Goal: Transaction & Acquisition: Download file/media

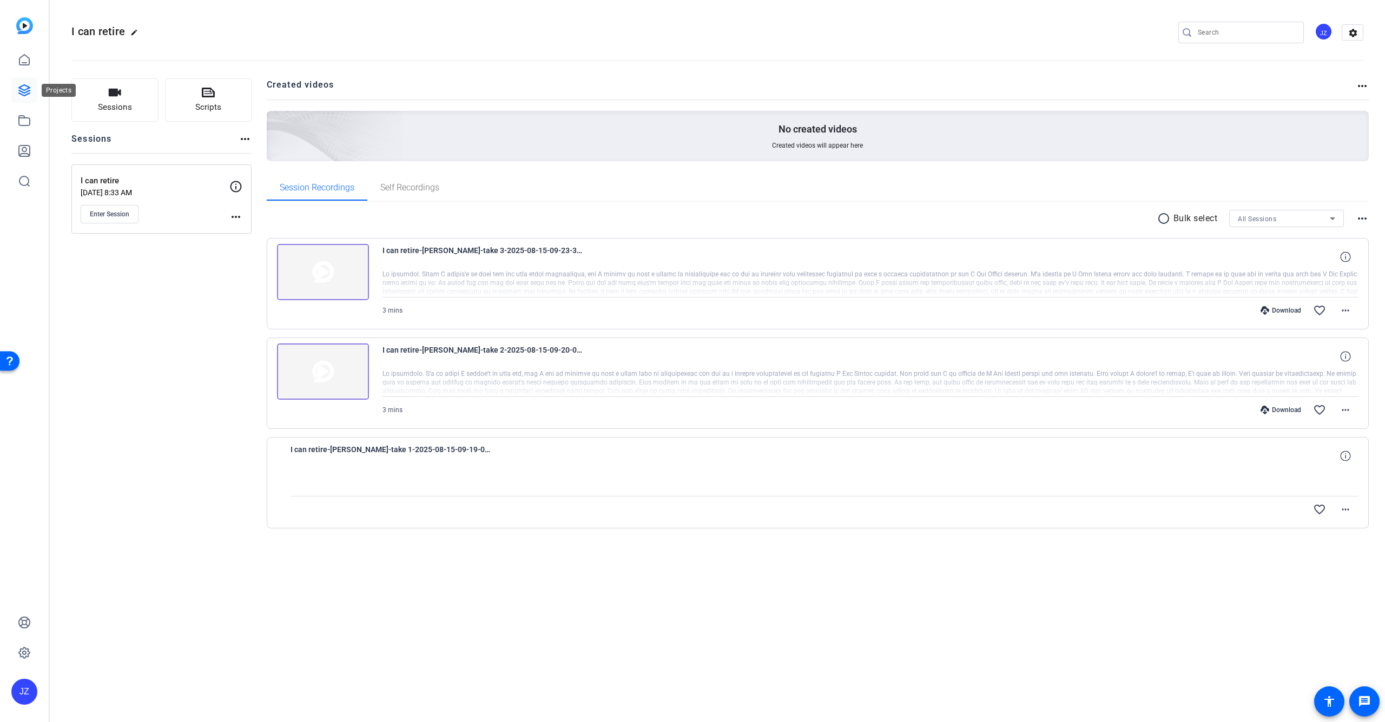
click at [29, 89] on icon at bounding box center [24, 90] width 13 height 13
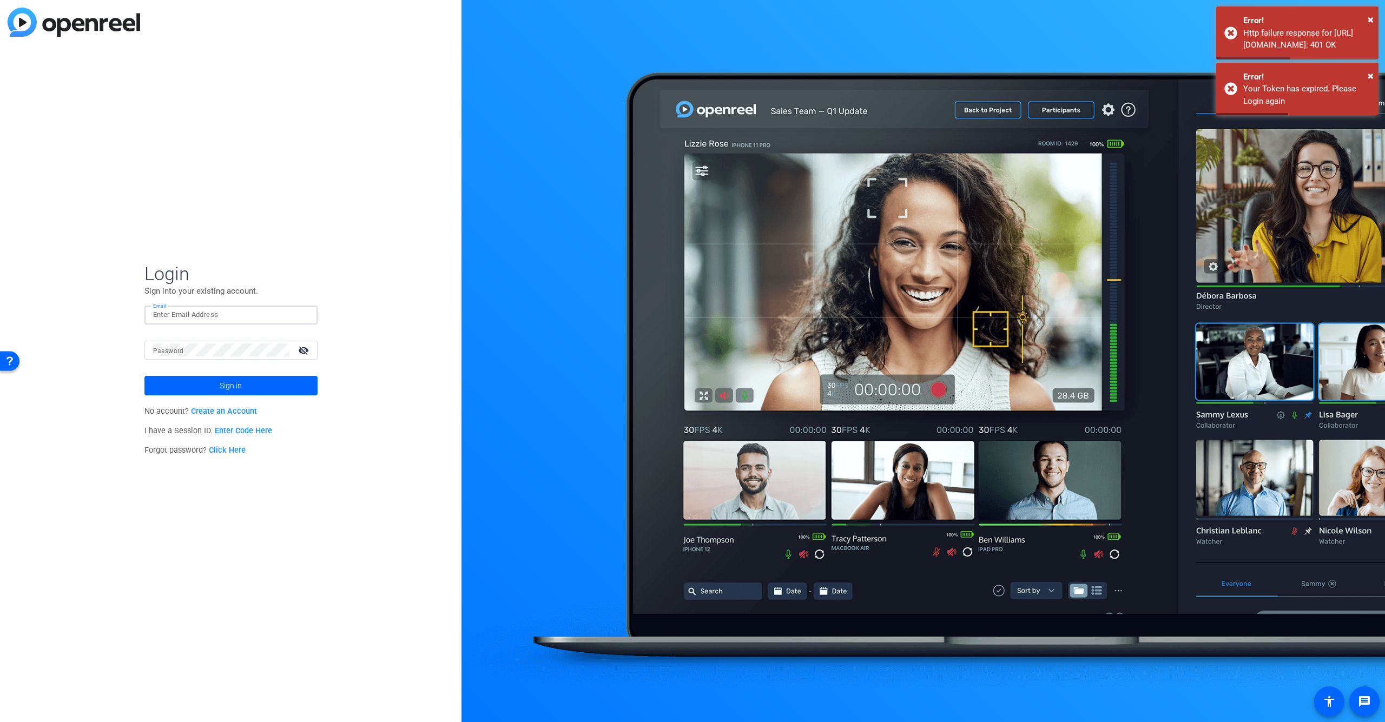
type input "[PERSON_NAME][EMAIL_ADDRESS][PERSON_NAME][DOMAIN_NAME]"
click at [230, 385] on button "Sign in" at bounding box center [230, 385] width 173 height 19
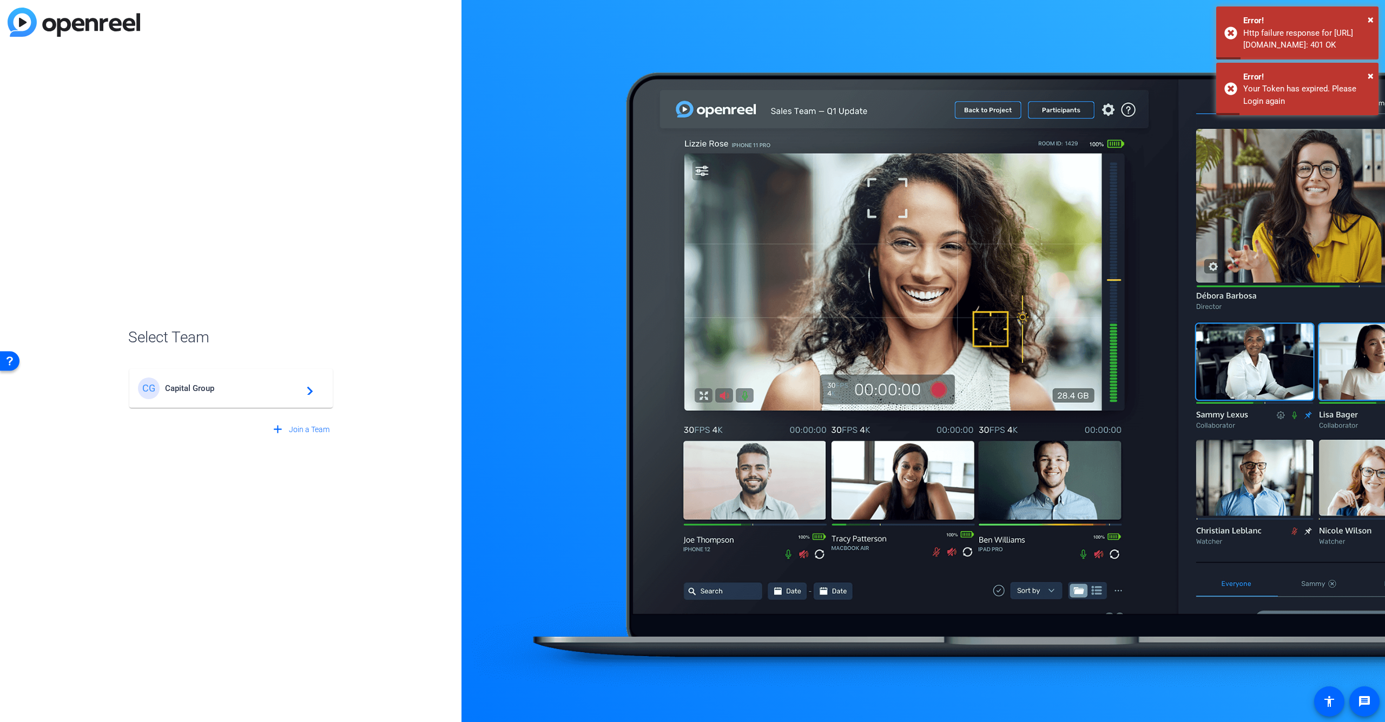
click at [235, 399] on mat-card-content "CG Capital Group navigate_next" at bounding box center [230, 388] width 203 height 39
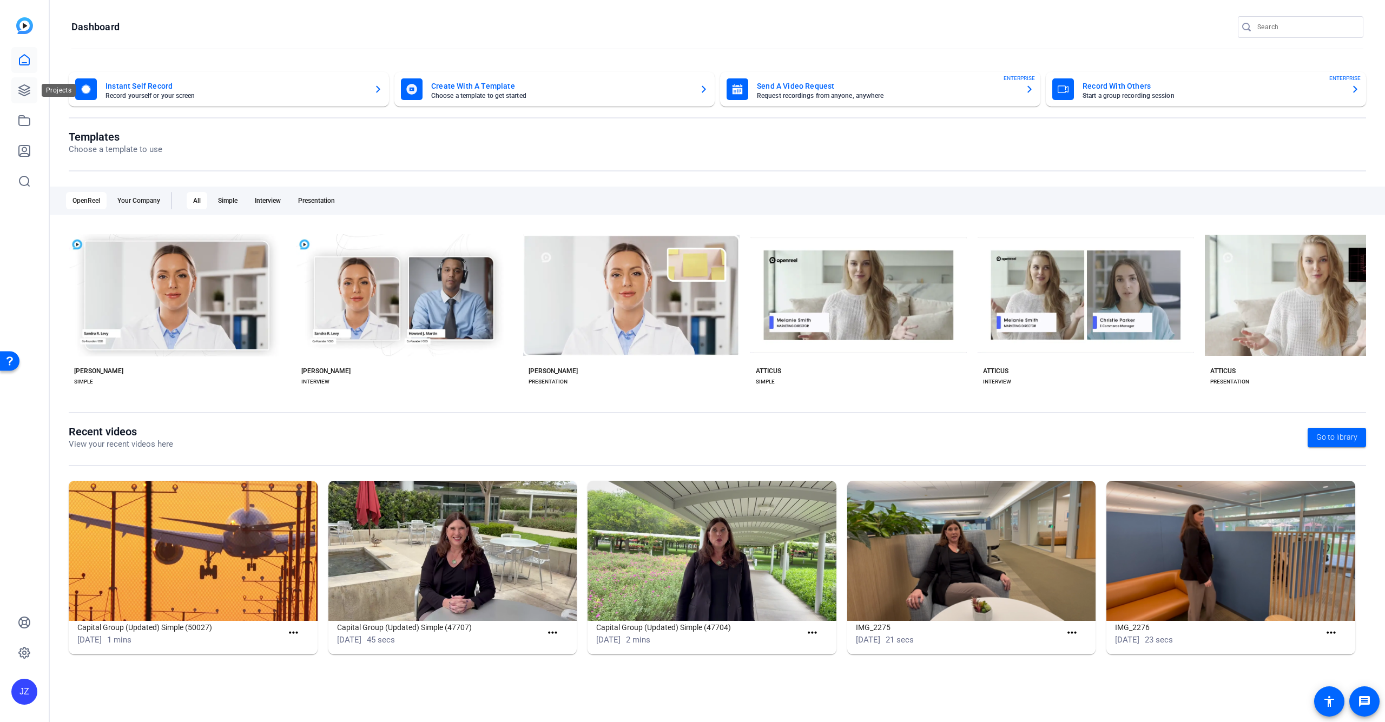
click at [16, 90] on link at bounding box center [24, 90] width 26 height 26
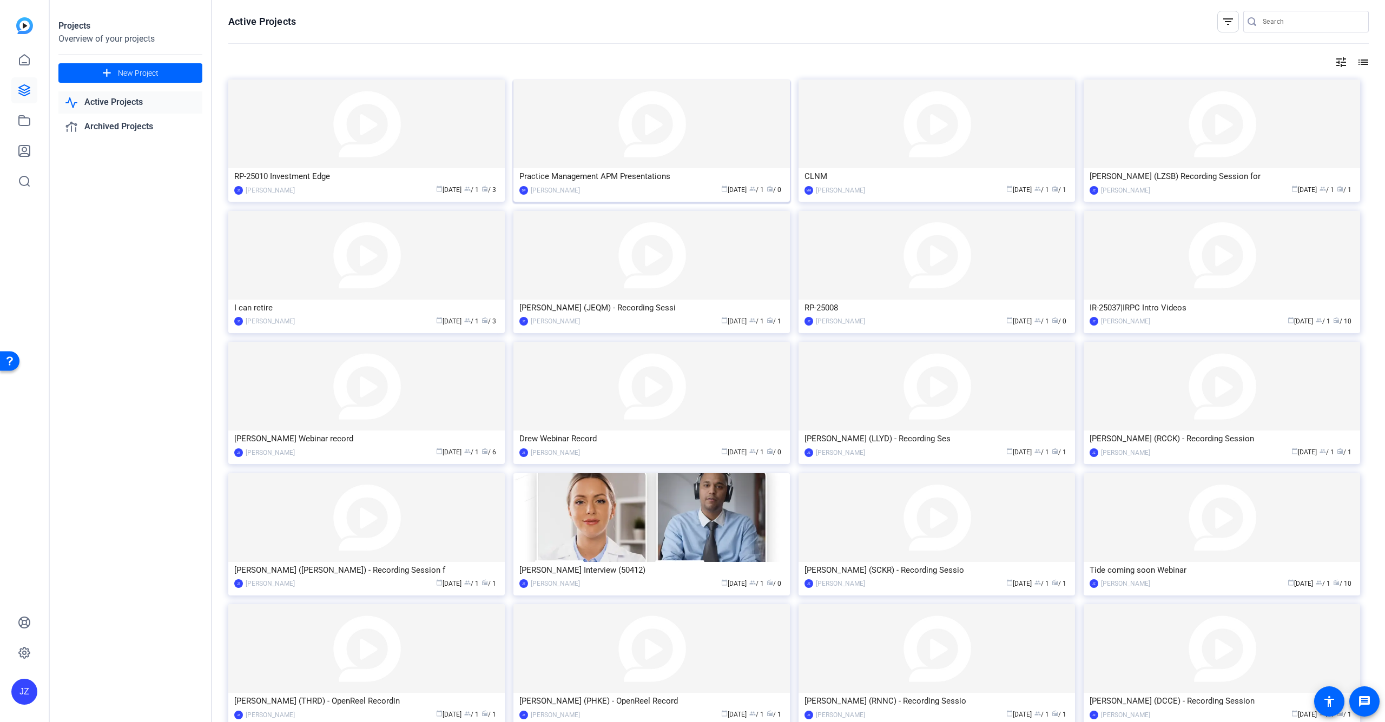
scroll to position [2, 0]
click at [322, 180] on div "RP-25010 Investment Edge" at bounding box center [366, 175] width 264 height 16
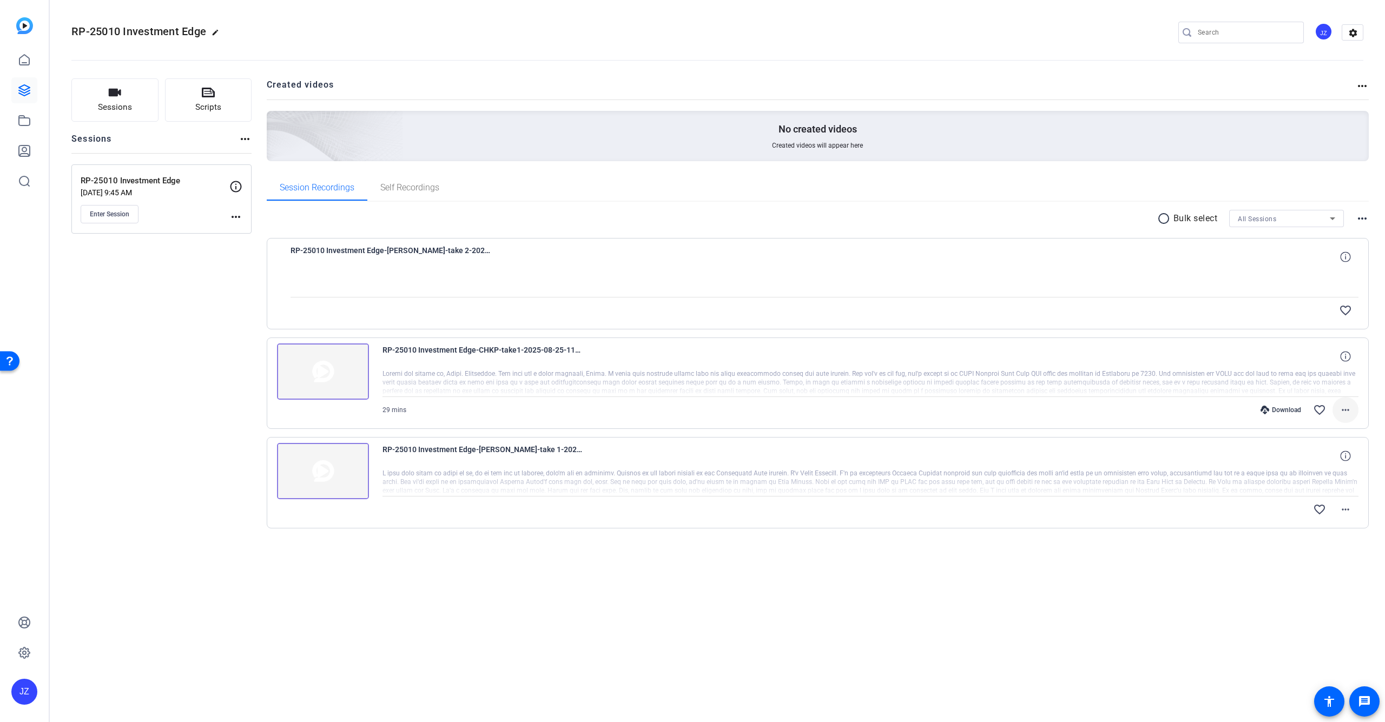
click at [1341, 411] on mat-icon "more_horiz" at bounding box center [1345, 409] width 13 height 13
click at [1325, 498] on span "Extract Audio" at bounding box center [1316, 500] width 65 height 13
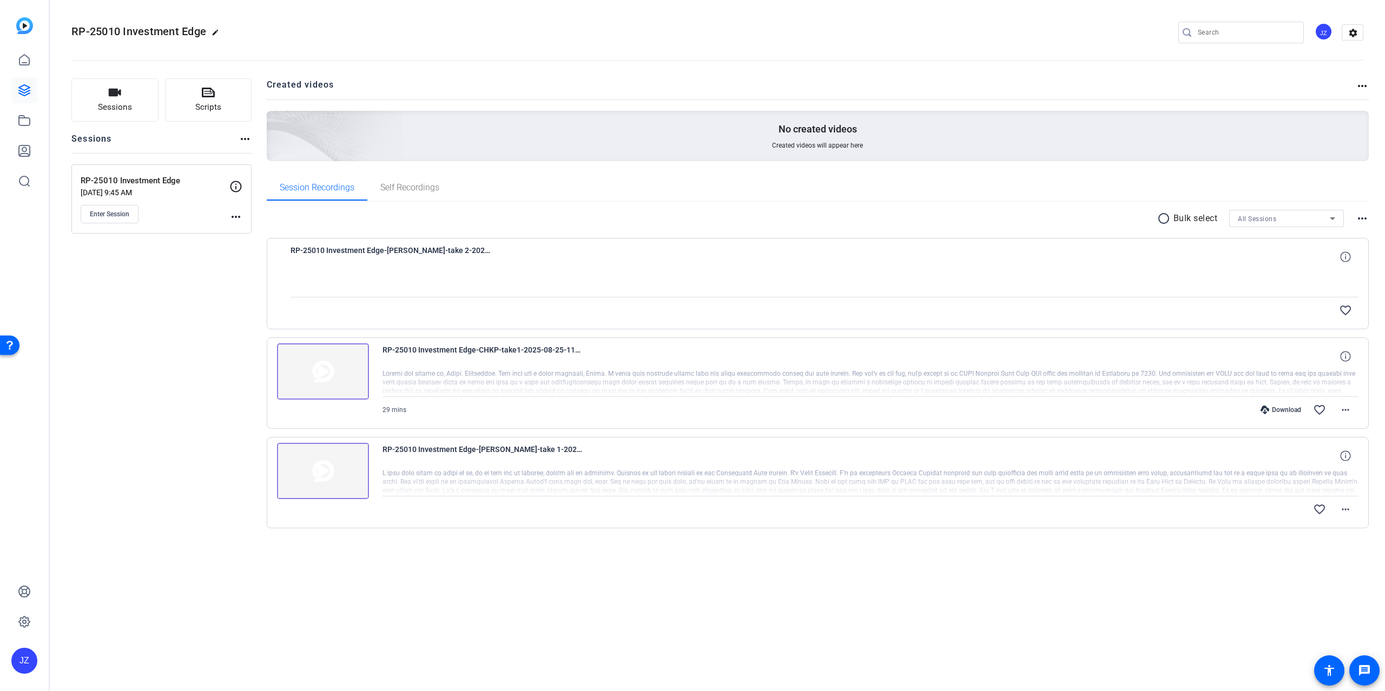
scroll to position [0, 0]
click at [1344, 409] on mat-icon "more_horiz" at bounding box center [1345, 409] width 13 height 13
click at [1182, 585] on div at bounding box center [692, 345] width 1385 height 691
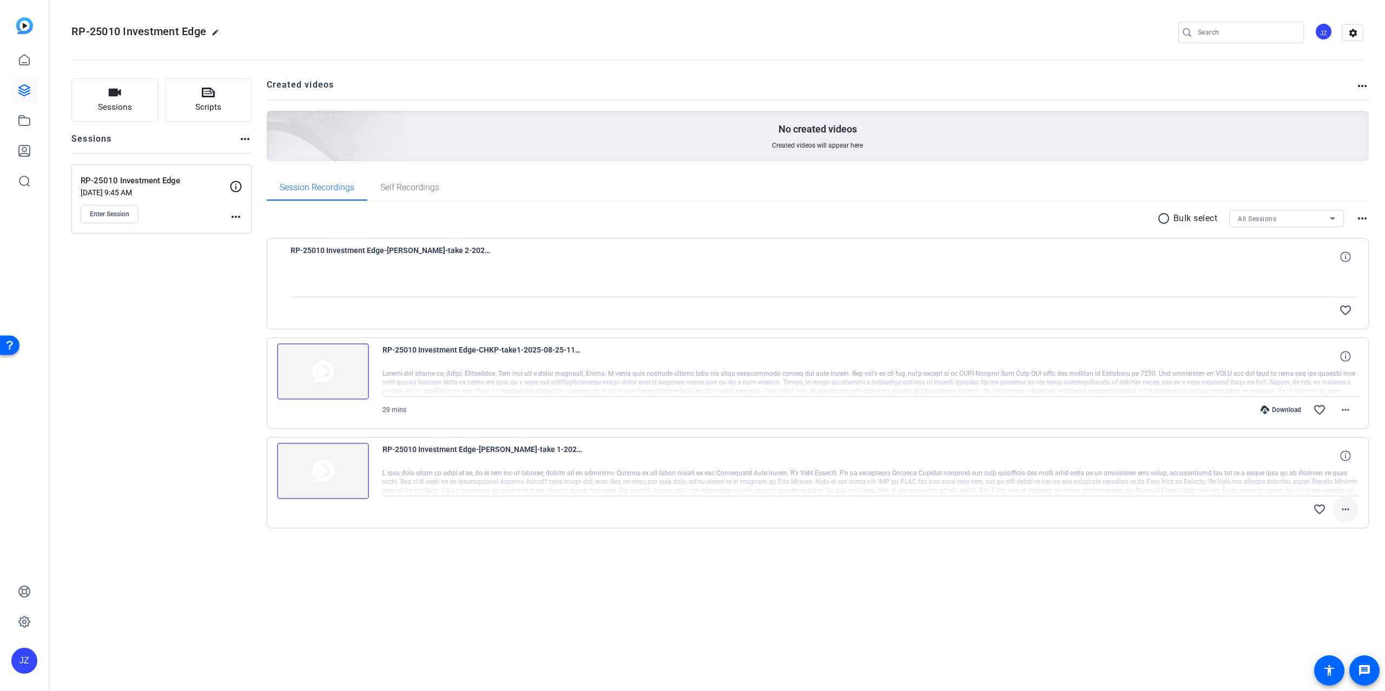
click at [1345, 512] on mat-icon "more_horiz" at bounding box center [1345, 509] width 13 height 13
drag, startPoint x: 1207, startPoint y: 580, endPoint x: 1220, endPoint y: 556, distance: 27.3
click at [1207, 580] on div at bounding box center [692, 345] width 1385 height 691
click at [1344, 412] on mat-icon "more_horiz" at bounding box center [1345, 409] width 13 height 13
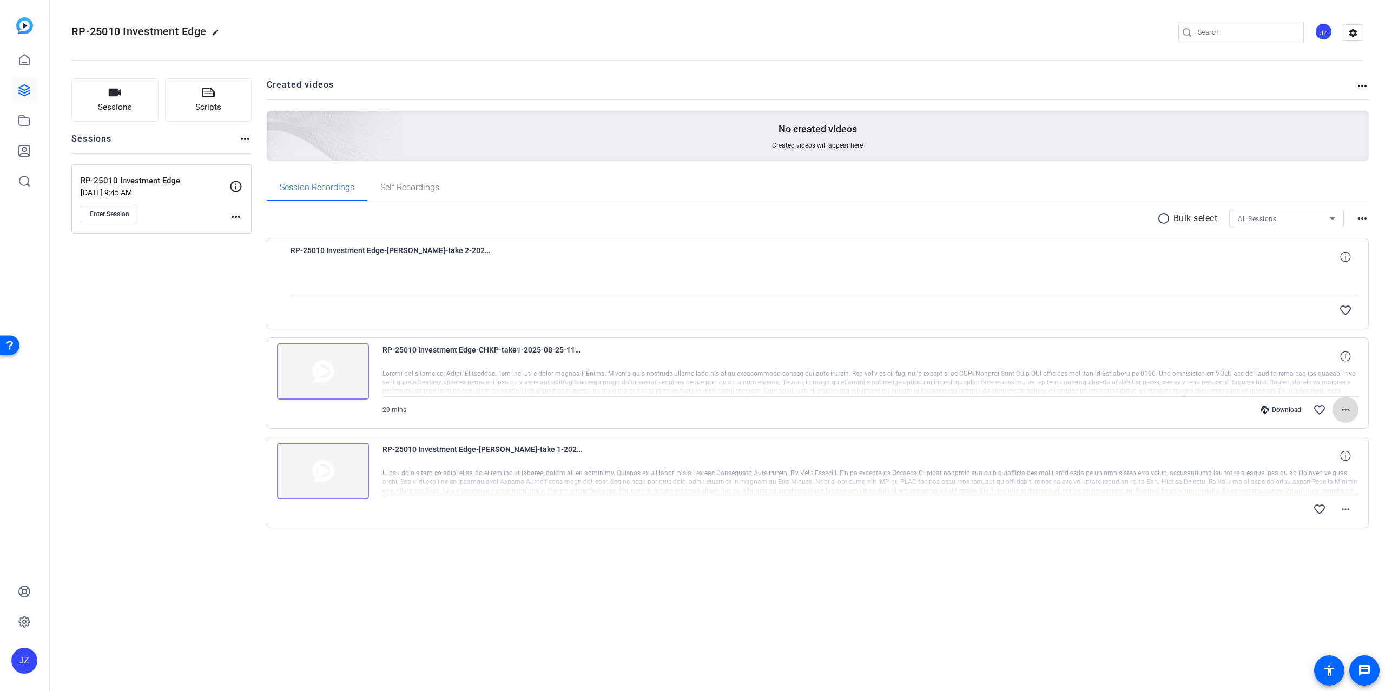
click at [1345, 415] on mat-icon "more_horiz" at bounding box center [1345, 409] width 13 height 13
click at [186, 46] on span "Download Audio" at bounding box center [95, 46] width 182 height 0
